Goal: Task Accomplishment & Management: Use online tool/utility

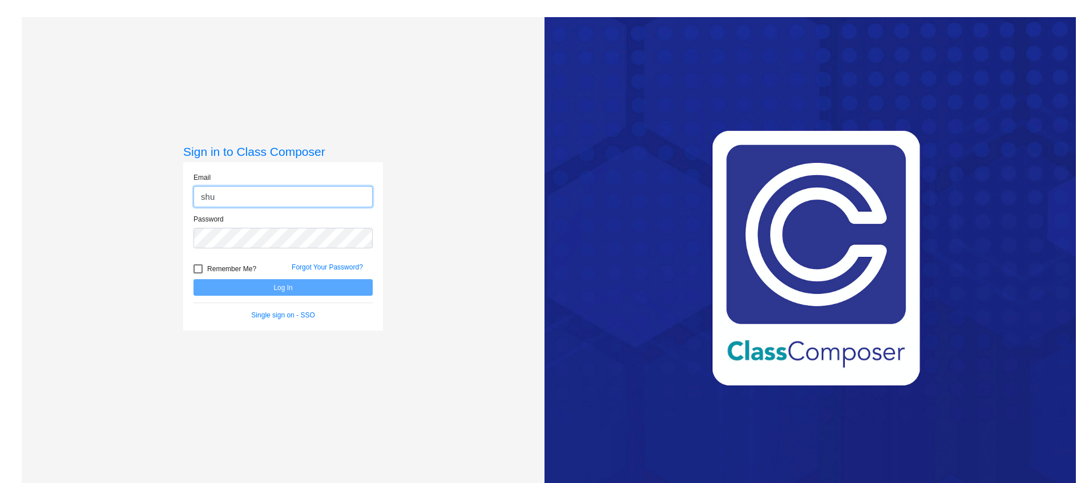
type input "[PERSON_NAME][EMAIL_ADDRESS][PERSON_NAME][PERSON_NAME][DOMAIN_NAME]"
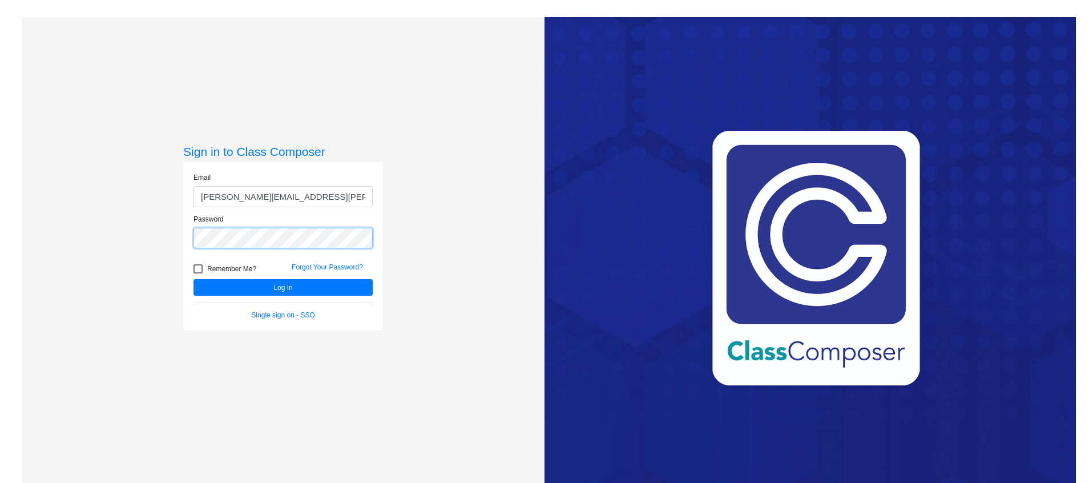
click at [193, 279] on button "Log In" at bounding box center [282, 287] width 179 height 17
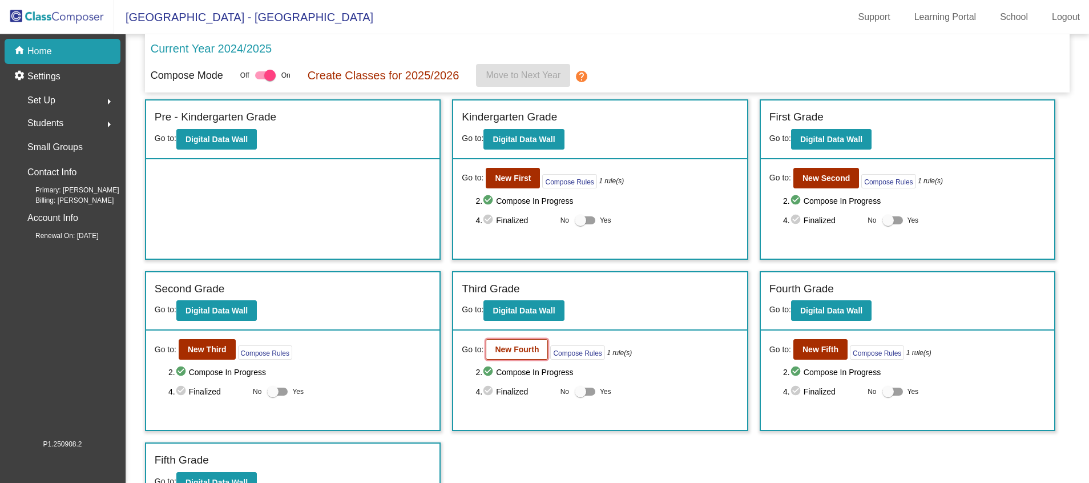
click at [513, 349] on b "New Fourth" at bounding box center [517, 349] width 44 height 9
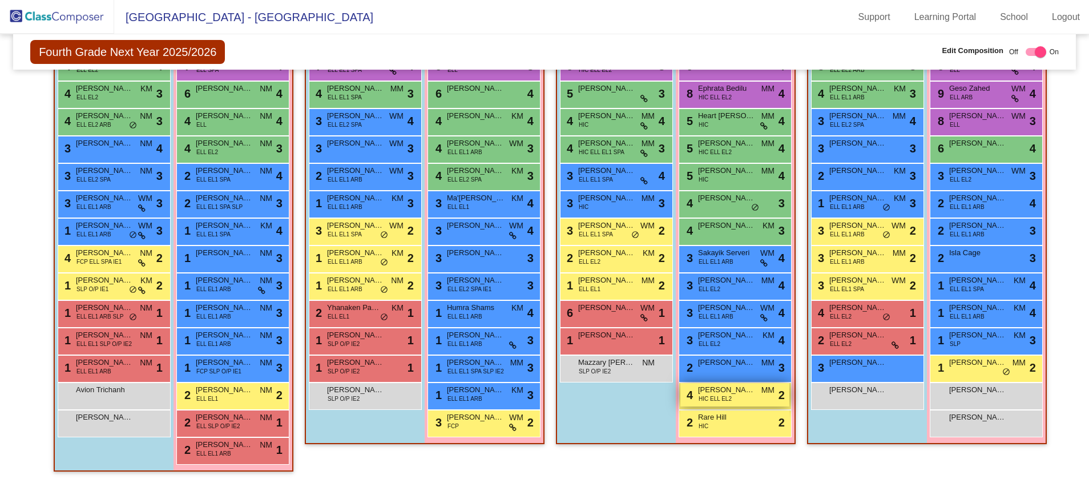
scroll to position [215, 0]
